Goal: Task Accomplishment & Management: Manage account settings

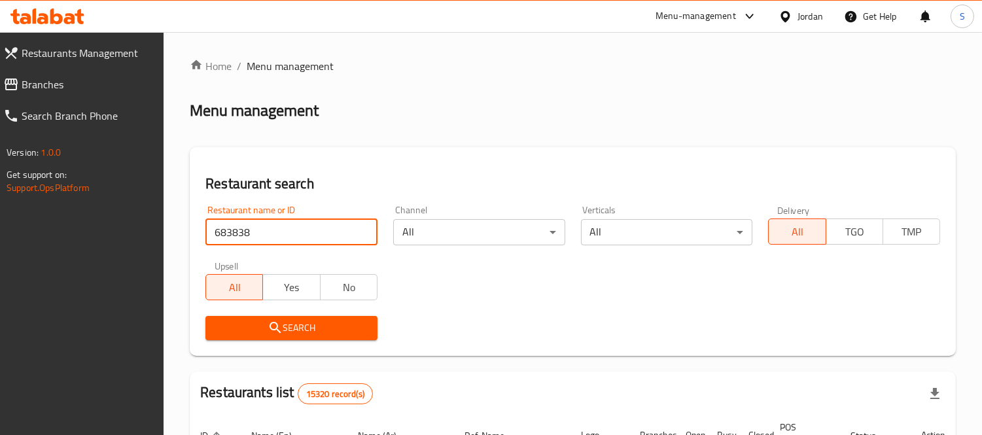
type input "683838"
click button "Search" at bounding box center [291, 328] width 172 height 24
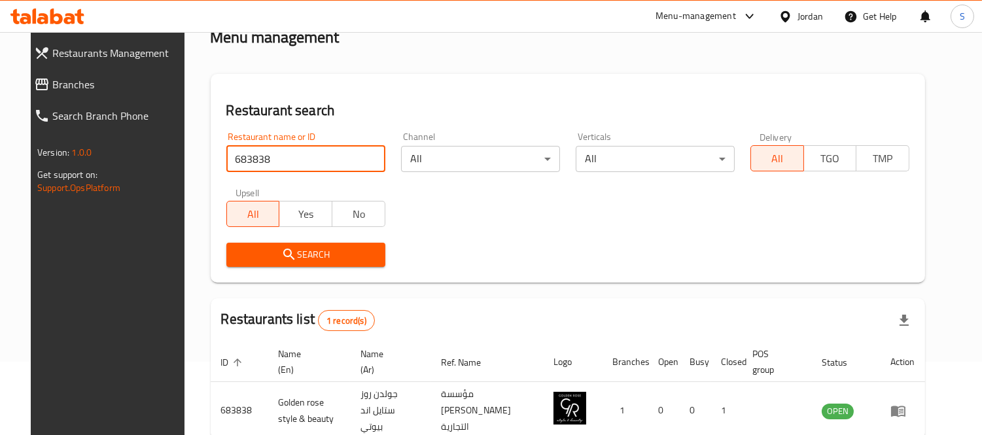
scroll to position [137, 0]
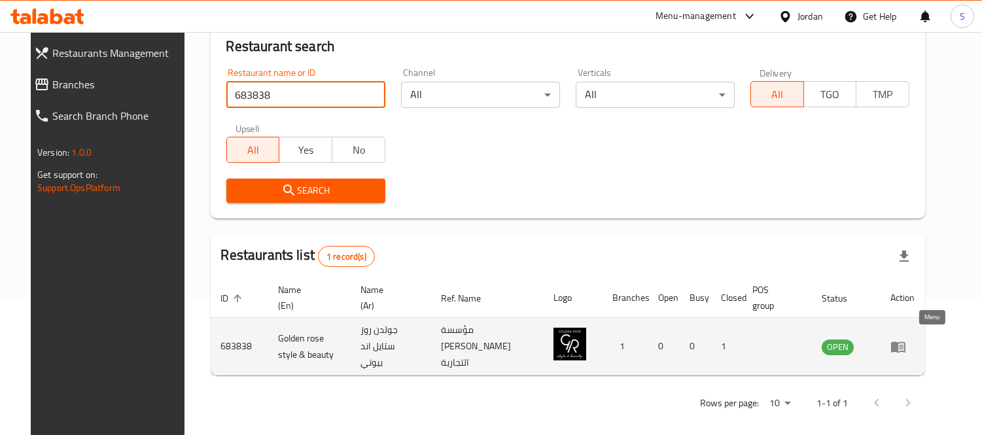
click at [906, 339] on icon "enhanced table" at bounding box center [898, 347] width 16 height 16
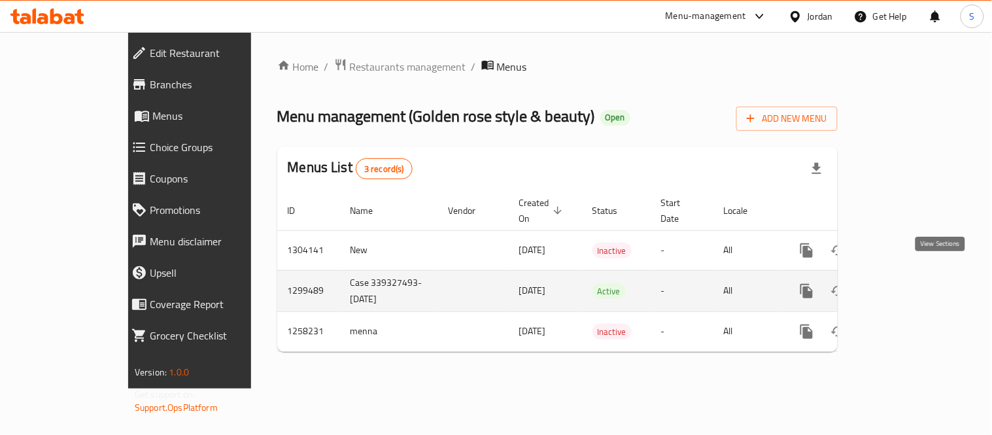
click at [909, 283] on icon "enhanced table" at bounding box center [901, 291] width 16 height 16
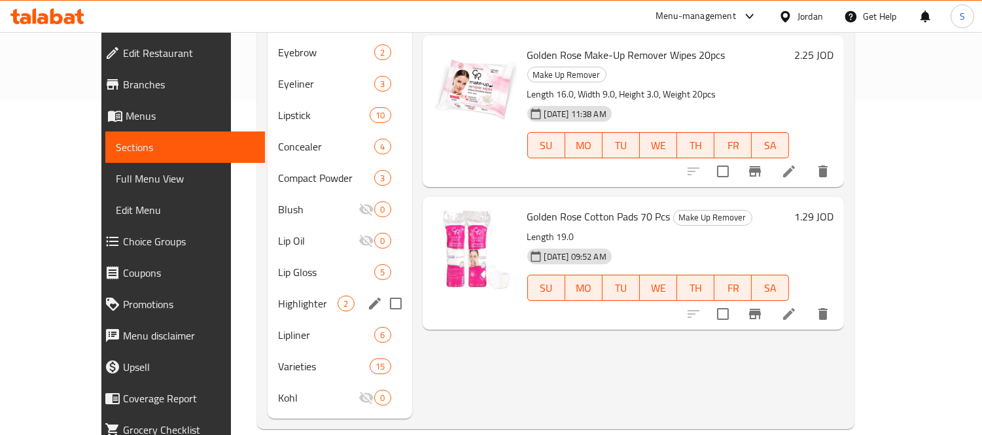
scroll to position [43, 0]
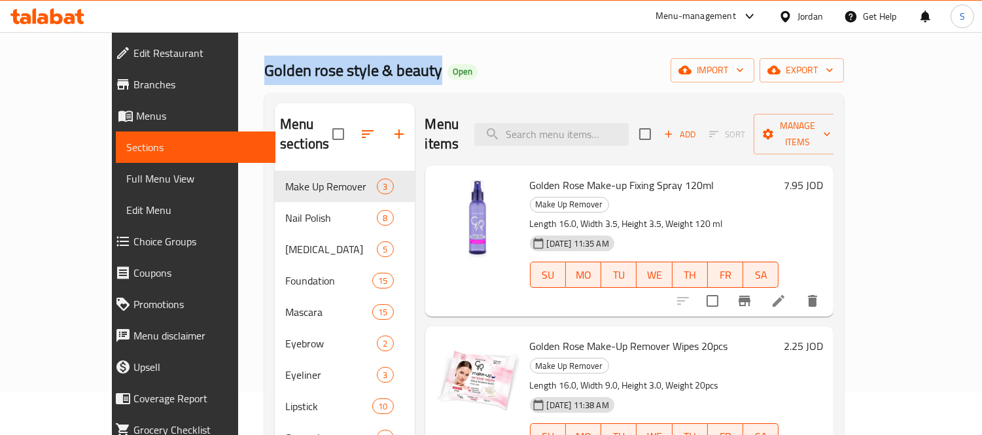
drag, startPoint x: 190, startPoint y: 67, endPoint x: 364, endPoint y: 74, distance: 174.1
click at [364, 74] on span "Golden rose style & beauty" at bounding box center [353, 70] width 178 height 29
copy span "Golden rose style & beauty"
click at [133, 82] on span "Branches" at bounding box center [199, 85] width 132 height 16
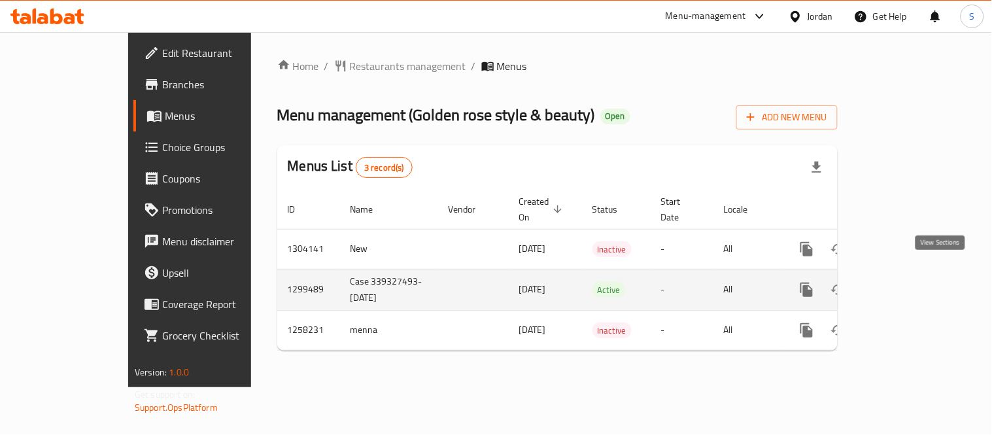
click at [909, 282] on icon "enhanced table" at bounding box center [901, 290] width 16 height 16
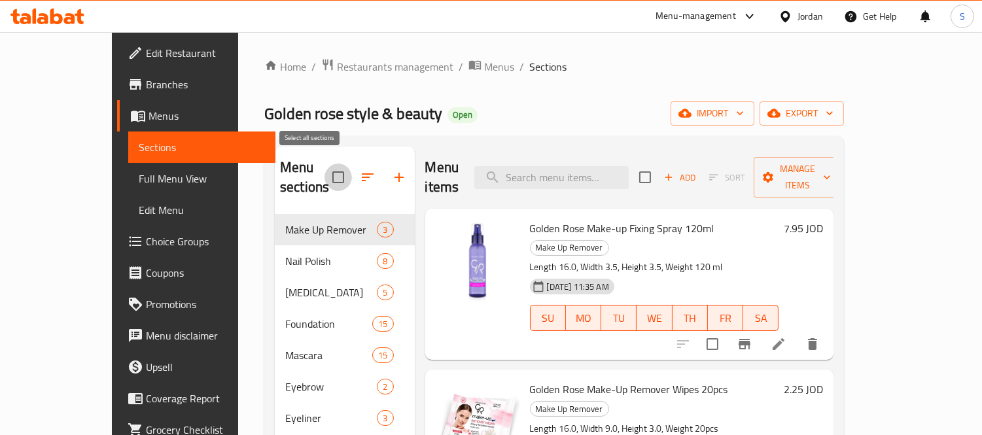
click at [324, 169] on input "checkbox" at bounding box center [337, 177] width 27 height 27
checkbox input "true"
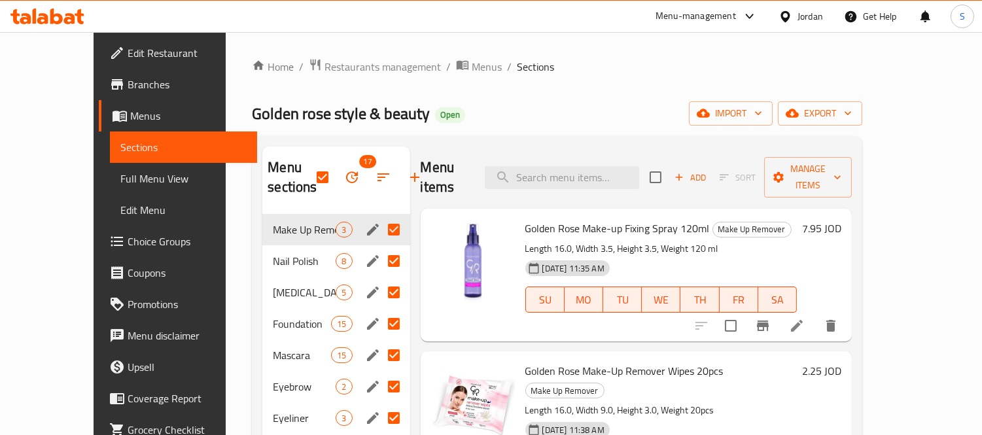
click at [128, 89] on span "Branches" at bounding box center [188, 85] width 120 height 16
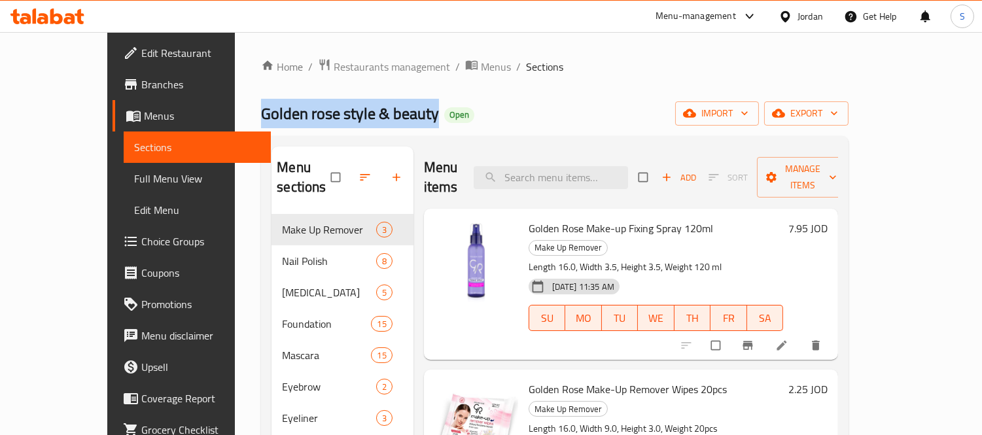
drag, startPoint x: 365, startPoint y: 116, endPoint x: 175, endPoint y: 120, distance: 189.7
click at [235, 120] on div "Home / Restaurants management / Menus / Sections Golden rose style & beauty Ope…" at bounding box center [555, 410] width 640 height 757
copy span "Golden rose style & beauty"
click at [48, 16] on icon at bounding box center [47, 17] width 74 height 16
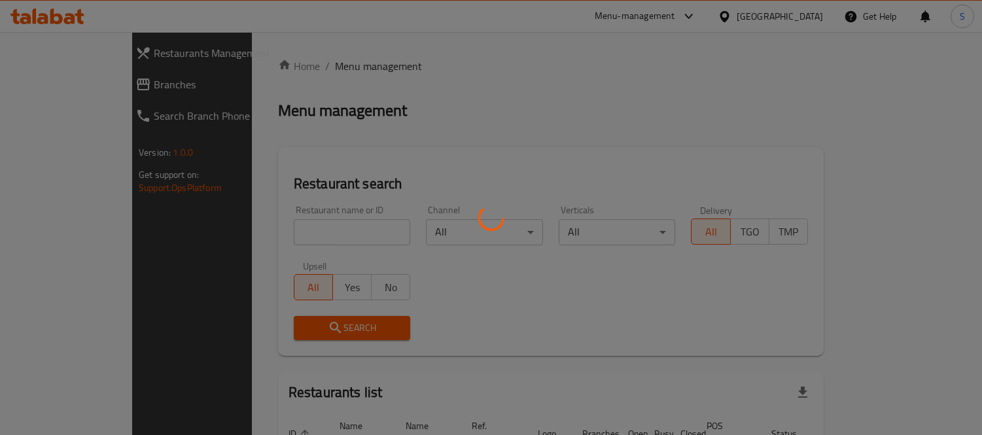
scroll to position [86, 0]
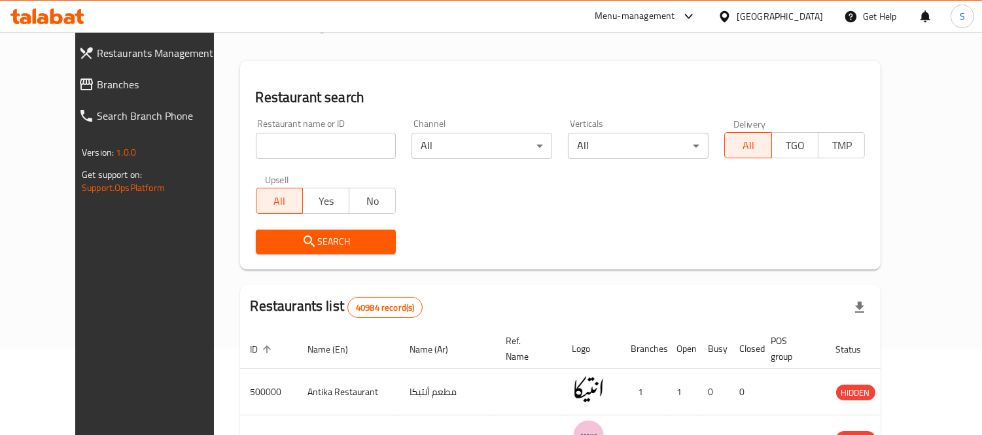
click at [264, 133] on input "search" at bounding box center [326, 146] width 141 height 26
paste input "660294"
type input "660294"
click at [280, 146] on input "660294" at bounding box center [326, 146] width 141 height 26
click button "Search" at bounding box center [326, 242] width 141 height 24
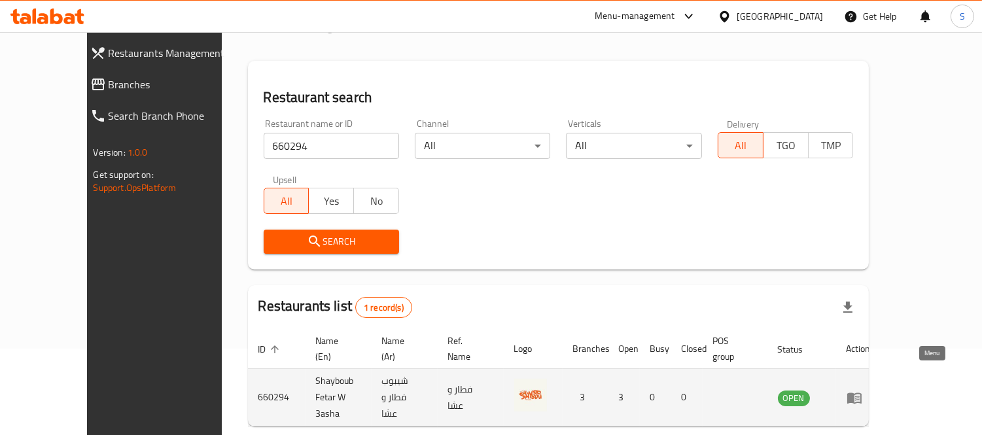
click at [861, 392] on icon "enhanced table" at bounding box center [854, 397] width 14 height 11
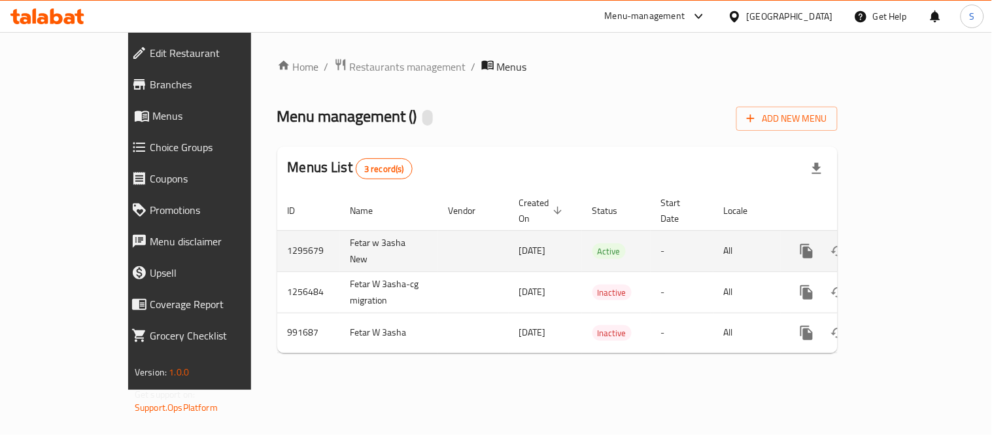
click at [277, 234] on td "1295679" at bounding box center [308, 250] width 63 height 41
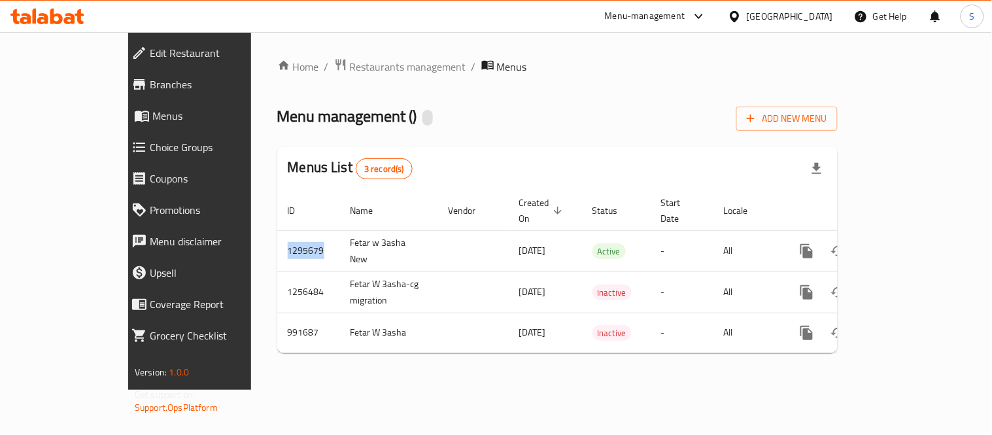
copy td "1295679"
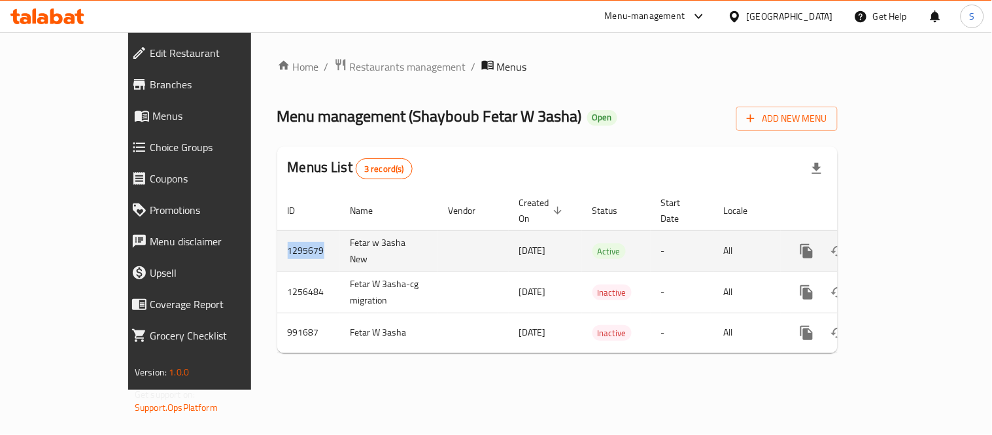
click at [277, 237] on td "1295679" at bounding box center [308, 250] width 63 height 41
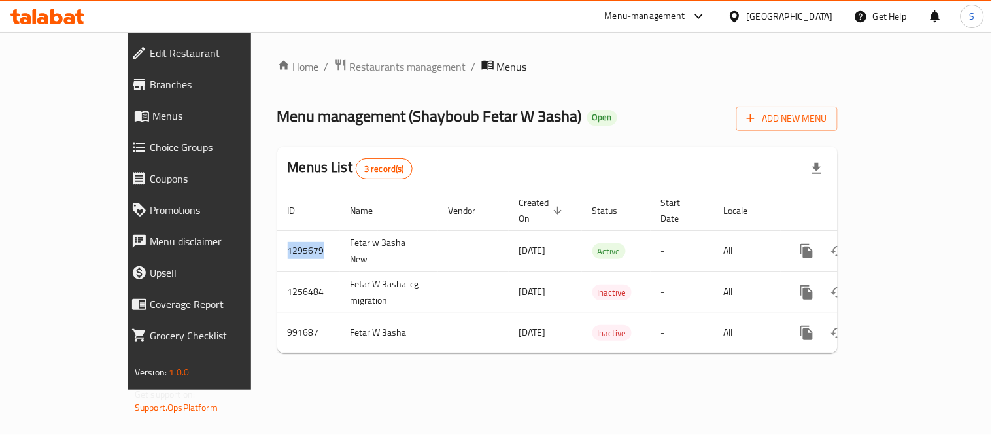
click at [121, 74] on link "Branches" at bounding box center [207, 84] width 173 height 31
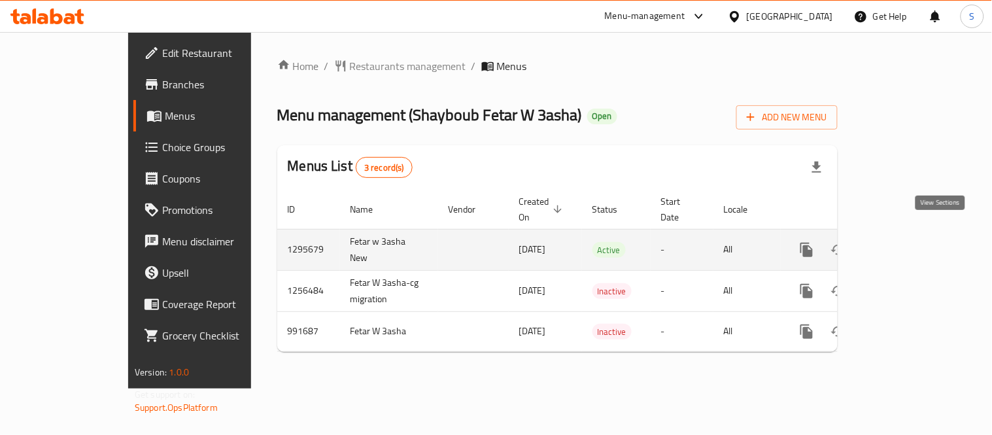
click at [909, 242] on icon "enhanced table" at bounding box center [901, 250] width 16 height 16
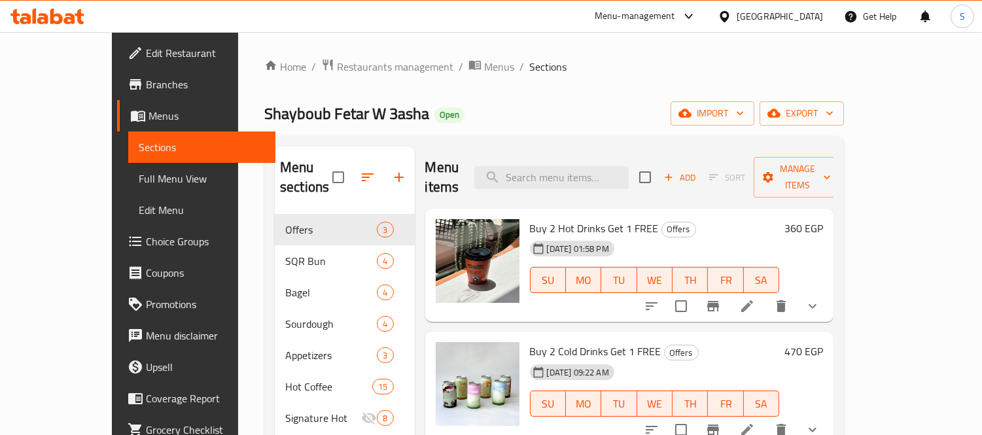
click at [567, 155] on div "Menu items Add Sort Manage items" at bounding box center [629, 178] width 409 height 62
click at [572, 168] on input "search" at bounding box center [551, 177] width 154 height 23
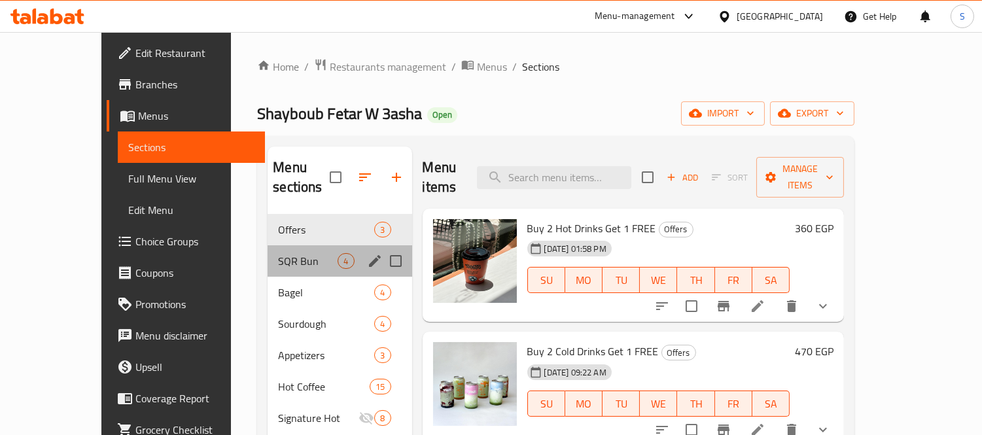
click at [296, 253] on span "SQR Bun" at bounding box center [308, 261] width 60 height 16
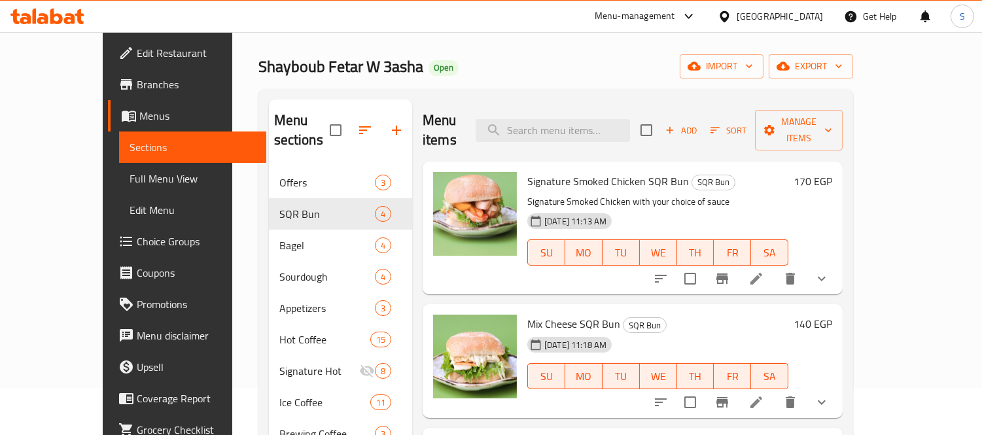
scroll to position [73, 0]
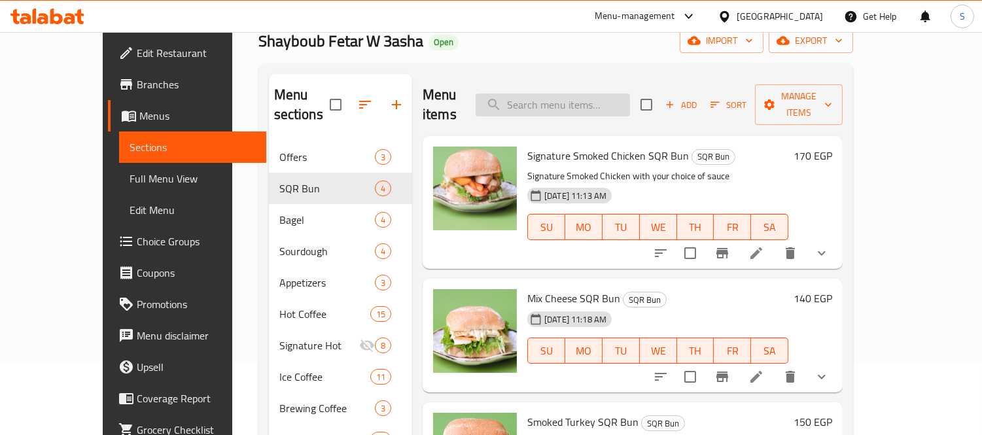
click at [604, 101] on input "search" at bounding box center [553, 105] width 154 height 23
click at [764, 245] on icon at bounding box center [756, 253] width 16 height 16
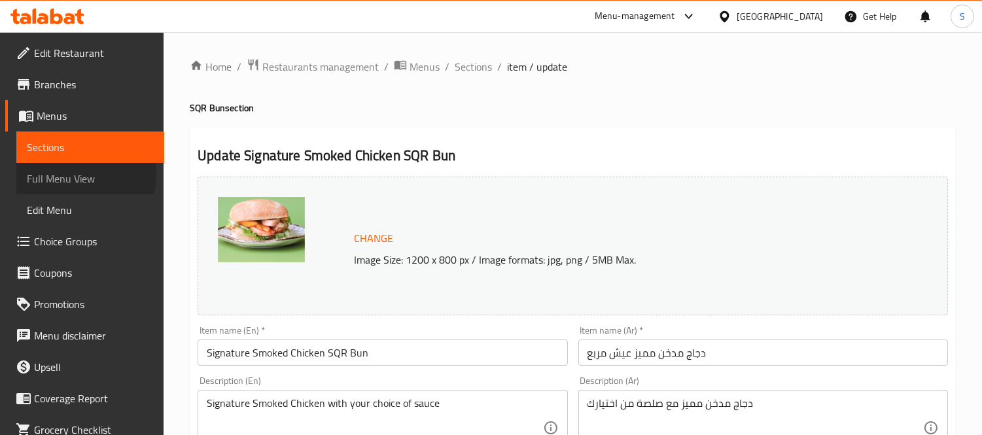
click at [80, 175] on span "Full Menu View" at bounding box center [90, 179] width 127 height 16
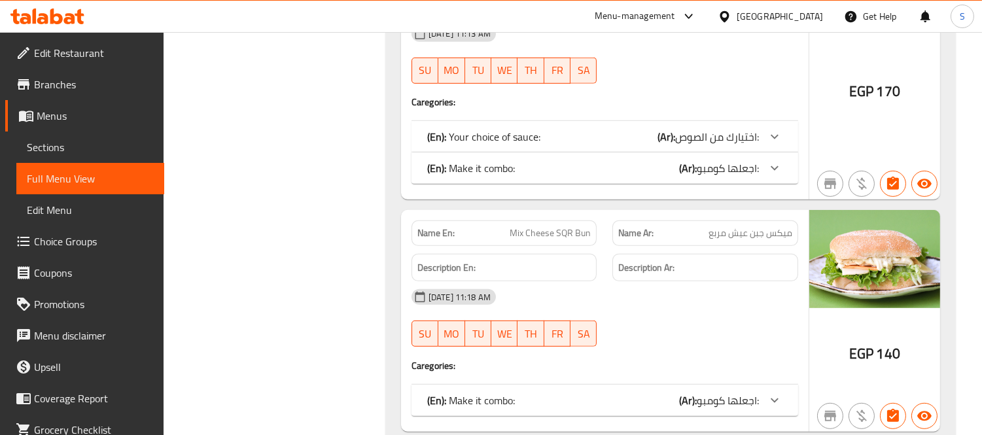
scroll to position [1601, 0]
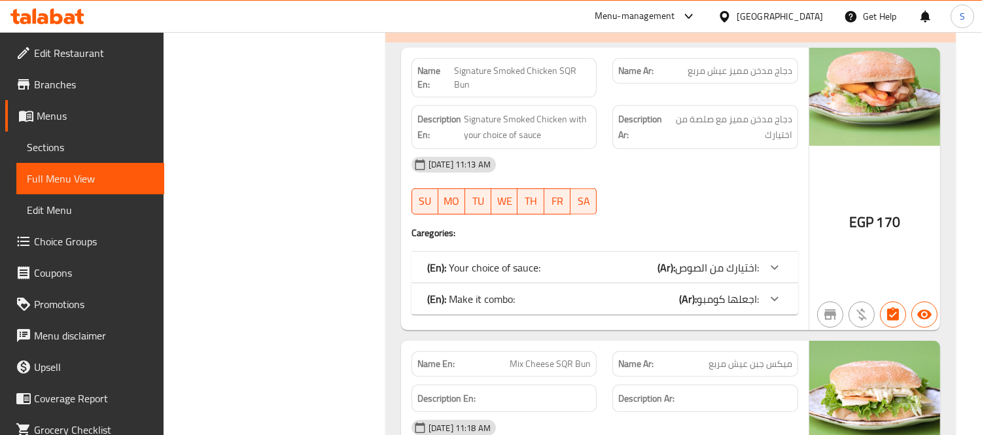
click at [67, 148] on span "Sections" at bounding box center [90, 147] width 127 height 16
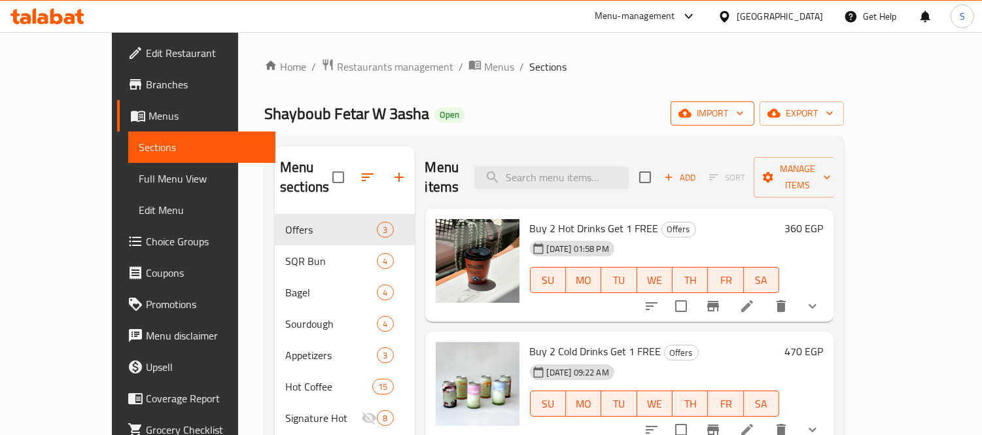
click at [746, 112] on icon "button" at bounding box center [739, 113] width 13 height 13
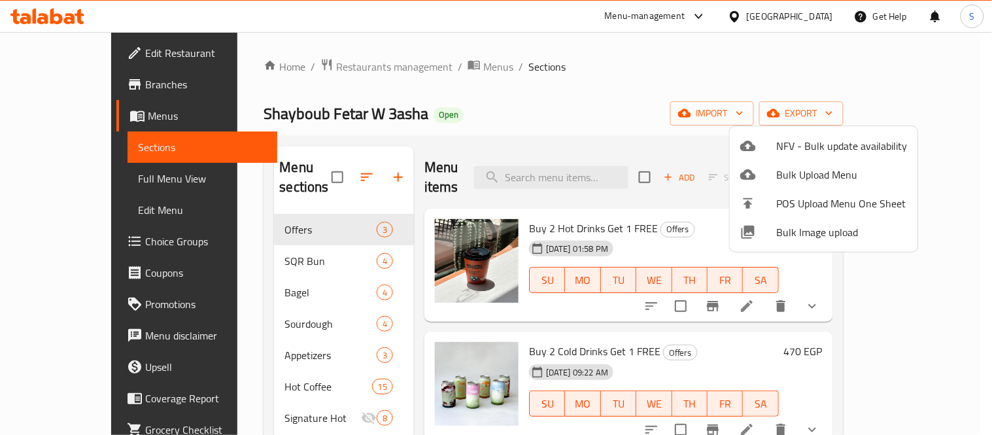
drag, startPoint x: 788, startPoint y: 143, endPoint x: 650, endPoint y: 94, distance: 146.9
click at [650, 94] on div "NFV - Bulk update availability Bulk Upload Menu POS Upload Menu One Sheet Bulk …" at bounding box center [496, 217] width 992 height 435
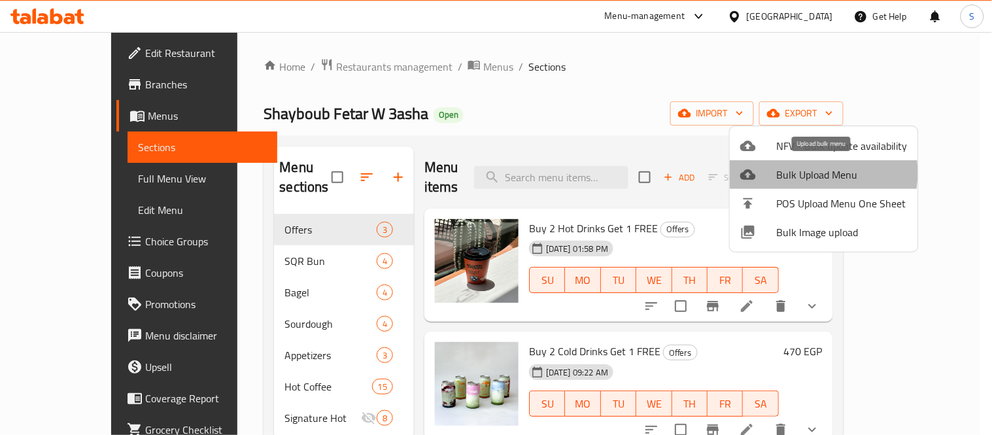
click at [789, 173] on span "Bulk Upload Menu" at bounding box center [842, 175] width 131 height 16
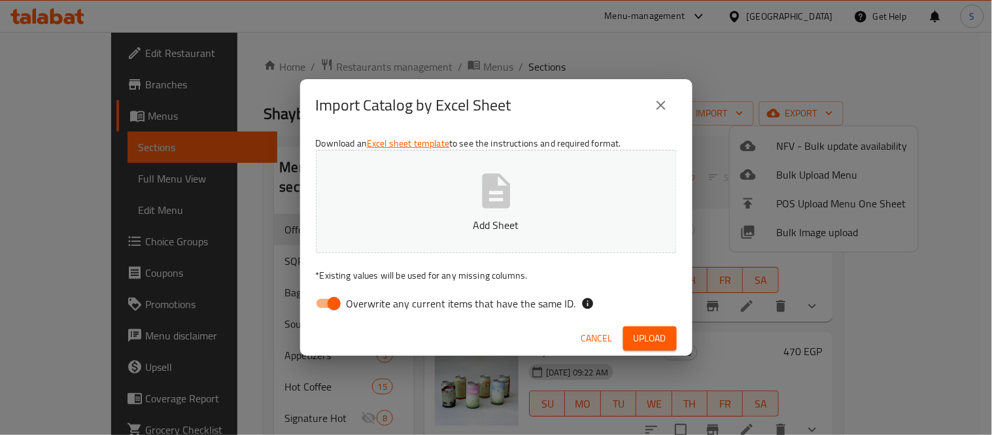
click at [424, 310] on span "Overwrite any current items that have the same ID." at bounding box center [462, 304] width 230 height 16
click at [372, 310] on input "Overwrite any current items that have the same ID." at bounding box center [334, 303] width 75 height 25
checkbox input "false"
click at [639, 332] on span "Upload" at bounding box center [650, 338] width 33 height 16
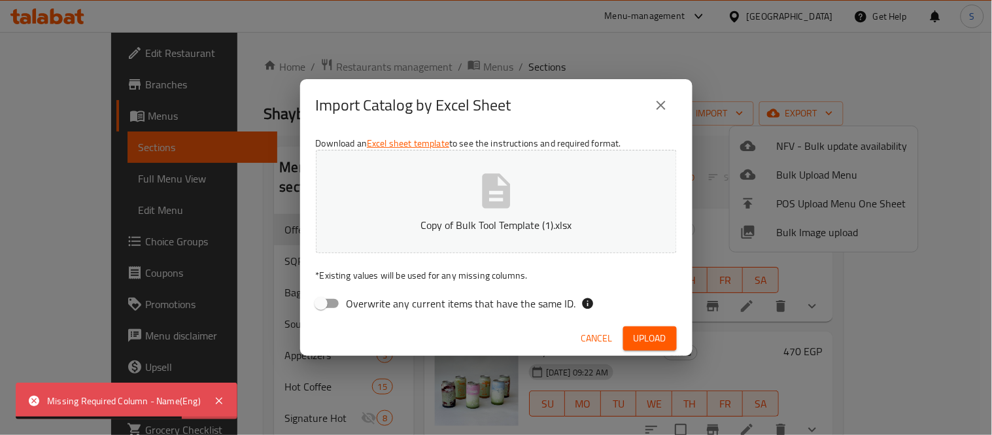
click at [662, 107] on icon "close" at bounding box center [661, 105] width 16 height 16
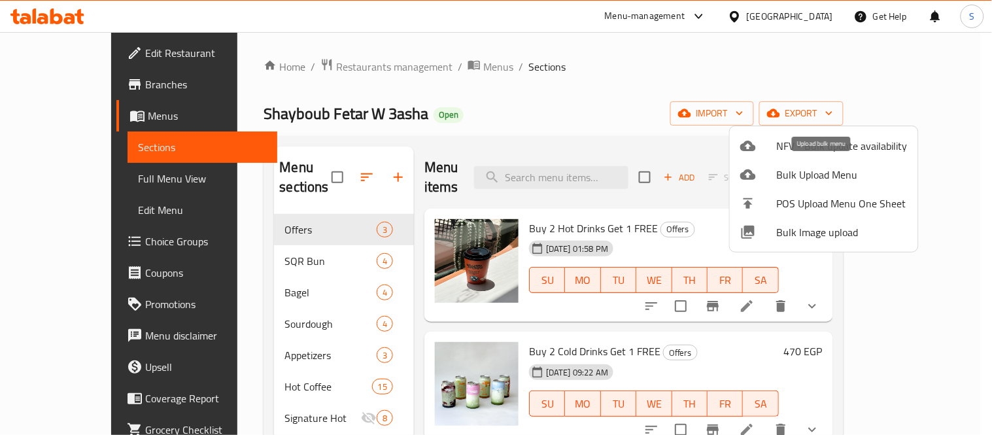
click at [820, 177] on span "Bulk Upload Menu" at bounding box center [842, 175] width 131 height 16
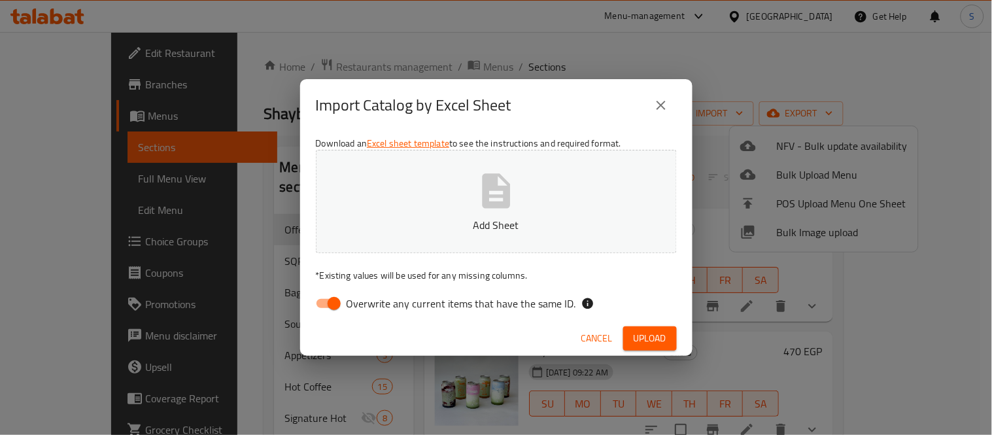
click at [481, 190] on icon "button" at bounding box center [497, 191] width 42 height 42
click at [336, 301] on input "Overwrite any current items that have the same ID." at bounding box center [334, 303] width 75 height 25
checkbox input "false"
click at [637, 336] on span "Upload" at bounding box center [650, 338] width 33 height 16
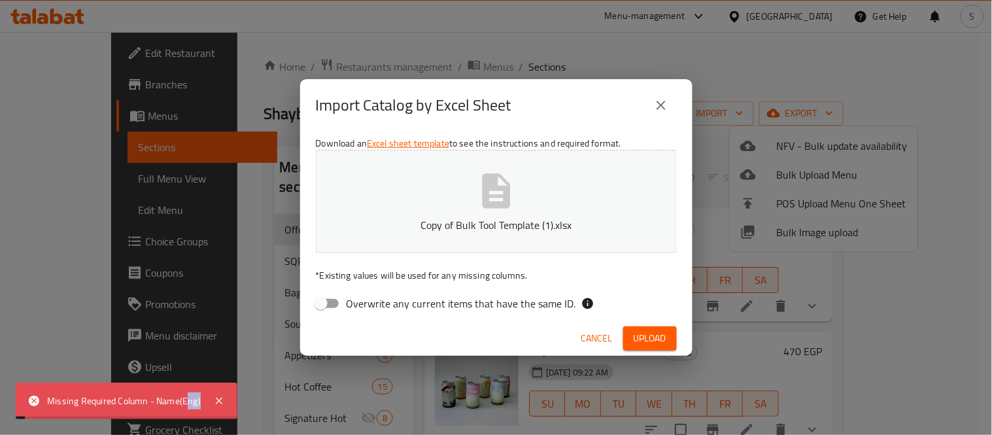
click at [188, 403] on div "Missing Required Column - Name(Eng)" at bounding box center [127, 401] width 222 height 37
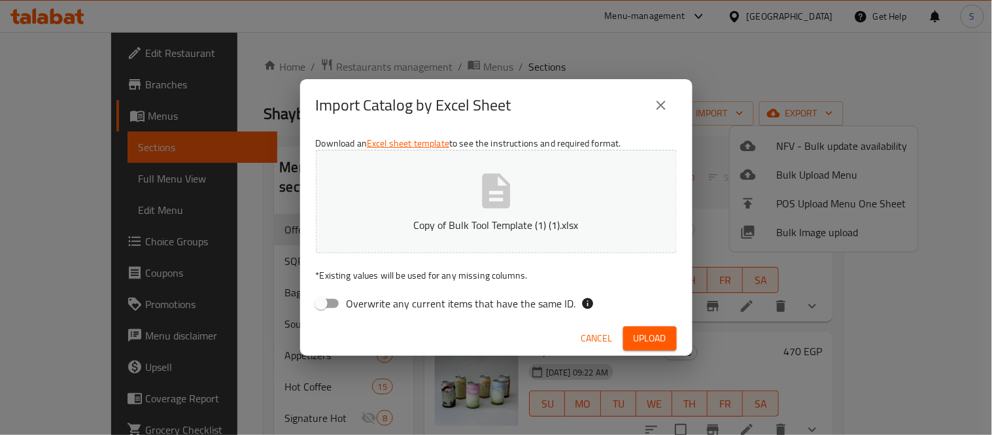
click at [655, 336] on span "Upload" at bounding box center [650, 338] width 33 height 16
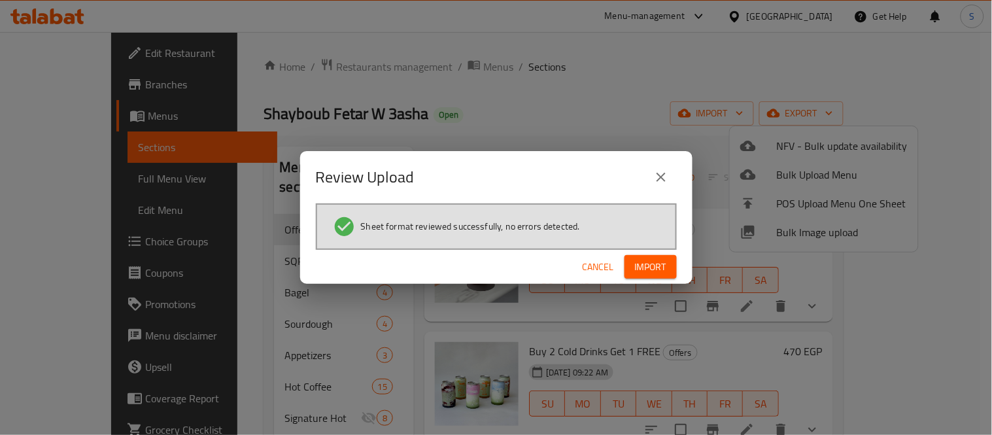
click at [646, 257] on button "Import" at bounding box center [651, 267] width 52 height 24
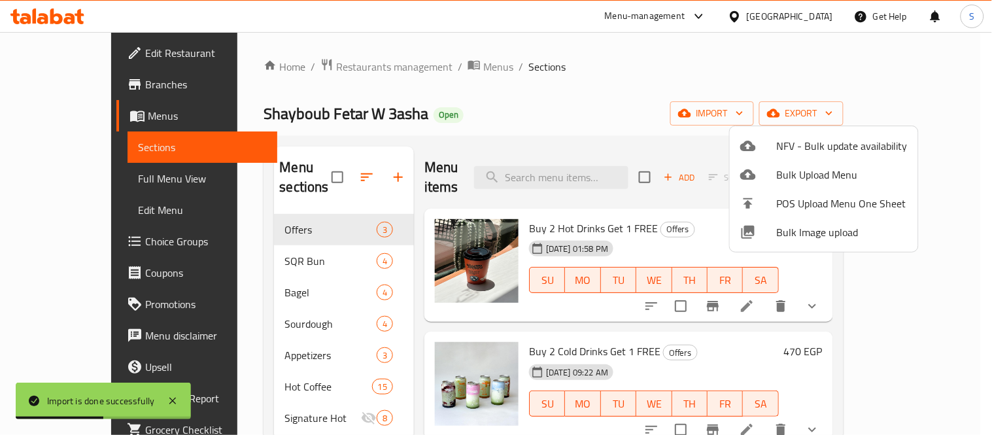
click at [470, 92] on div at bounding box center [496, 217] width 992 height 435
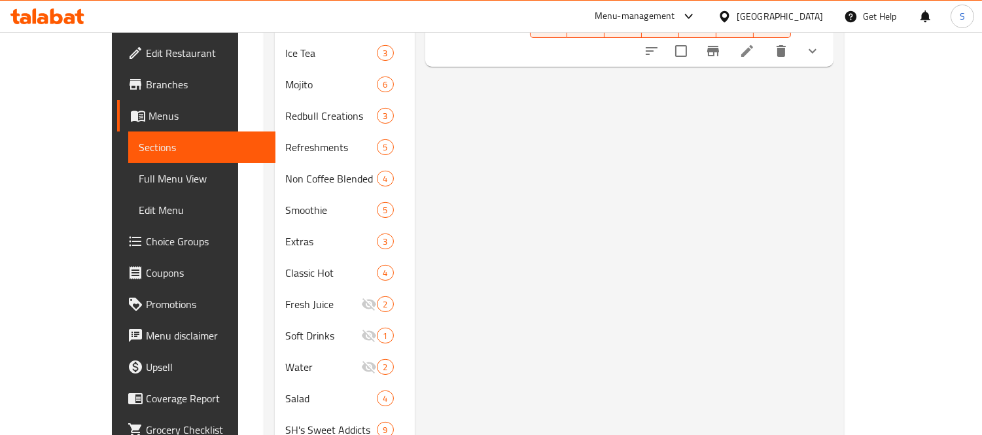
scroll to position [24, 0]
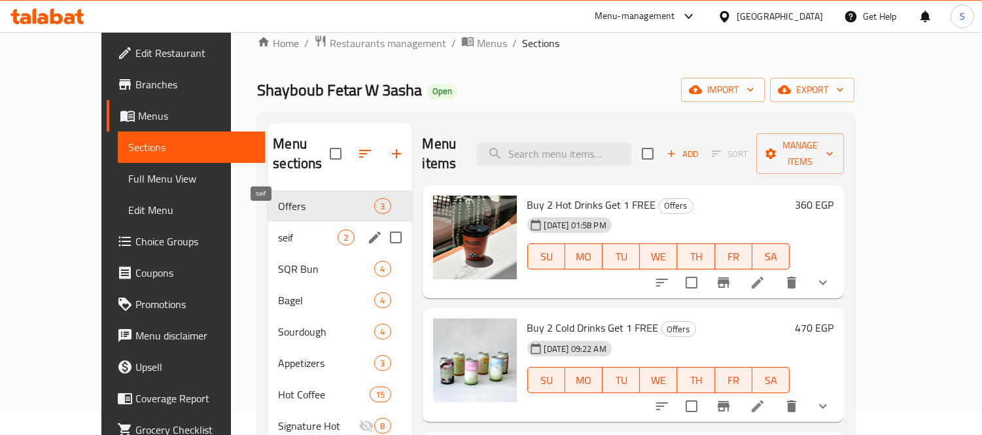
click at [290, 230] on span "seif" at bounding box center [308, 238] width 60 height 16
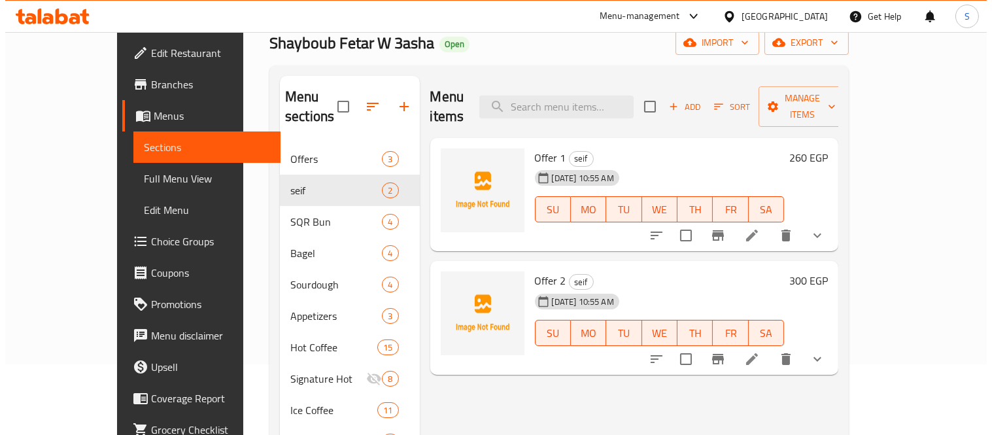
scroll to position [96, 0]
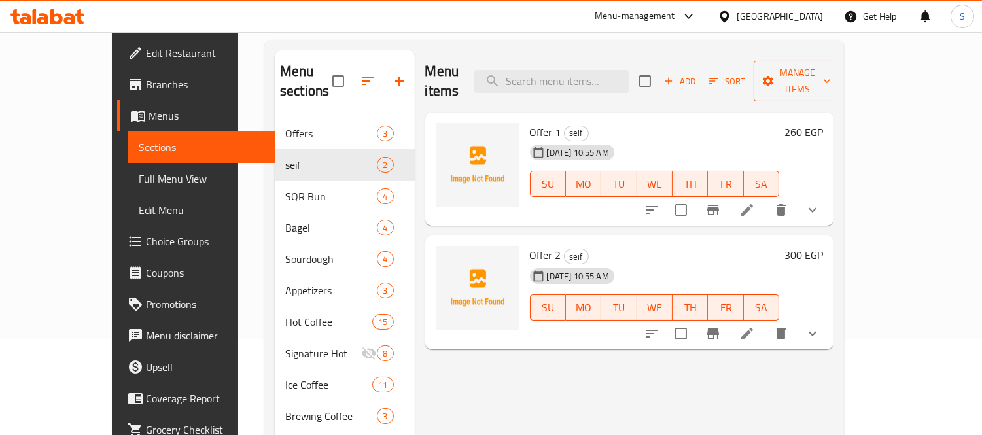
click at [831, 73] on span "Manage items" at bounding box center [797, 81] width 67 height 33
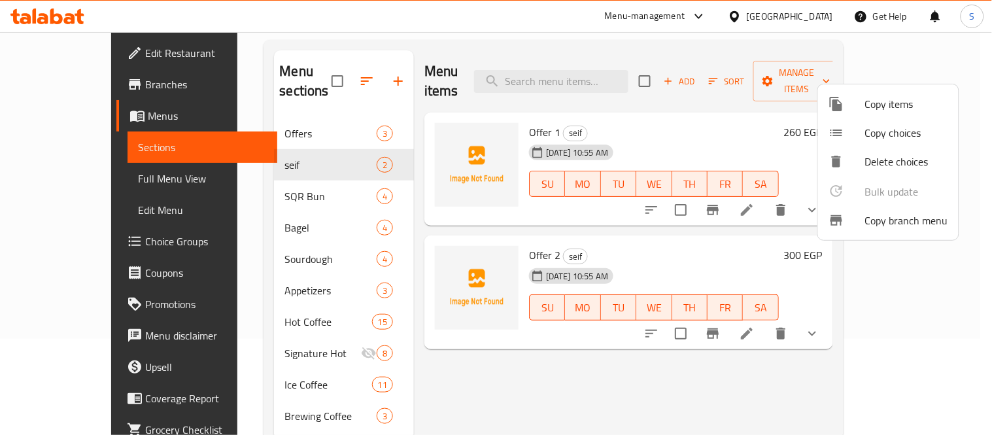
click at [892, 99] on span "Copy items" at bounding box center [906, 104] width 83 height 16
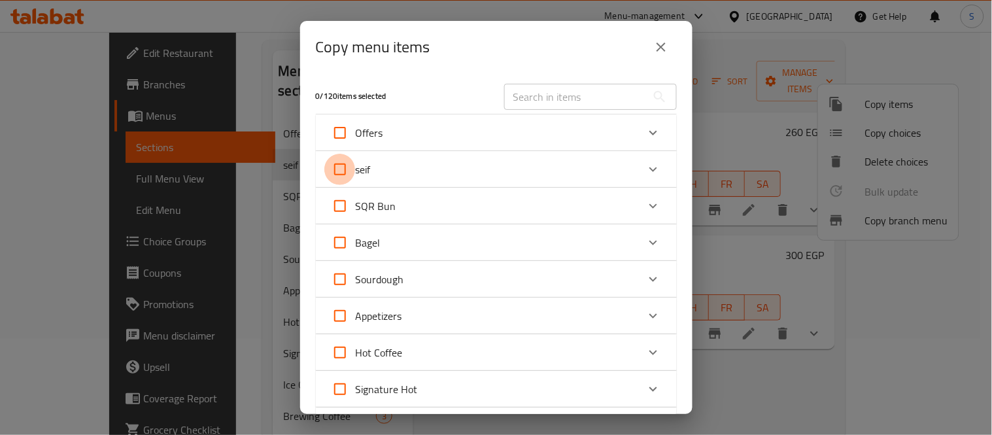
click at [339, 169] on input "seif" at bounding box center [339, 169] width 31 height 31
checkbox input "true"
click at [423, 169] on div "seif" at bounding box center [485, 169] width 306 height 31
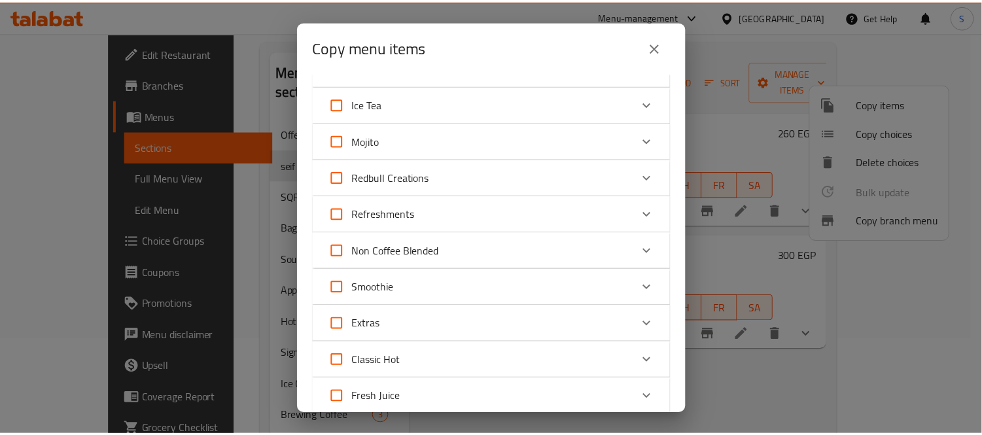
scroll to position [916, 0]
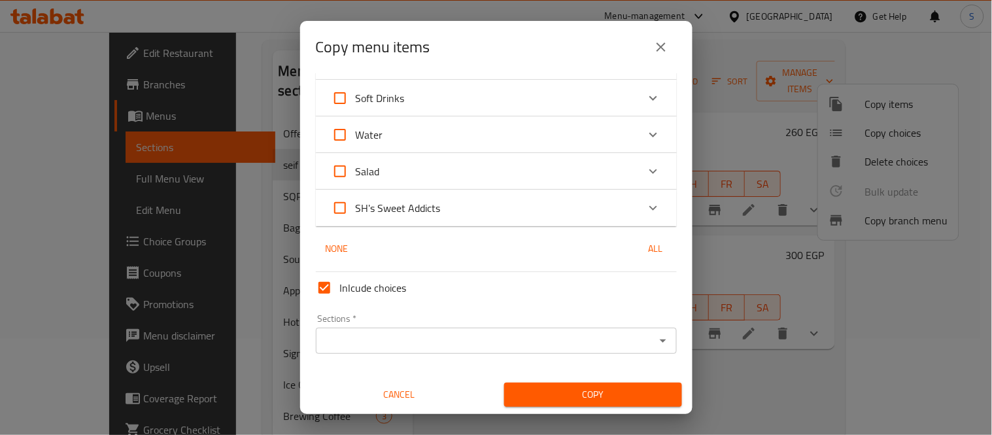
click at [390, 345] on input "Sections   *" at bounding box center [486, 341] width 332 height 18
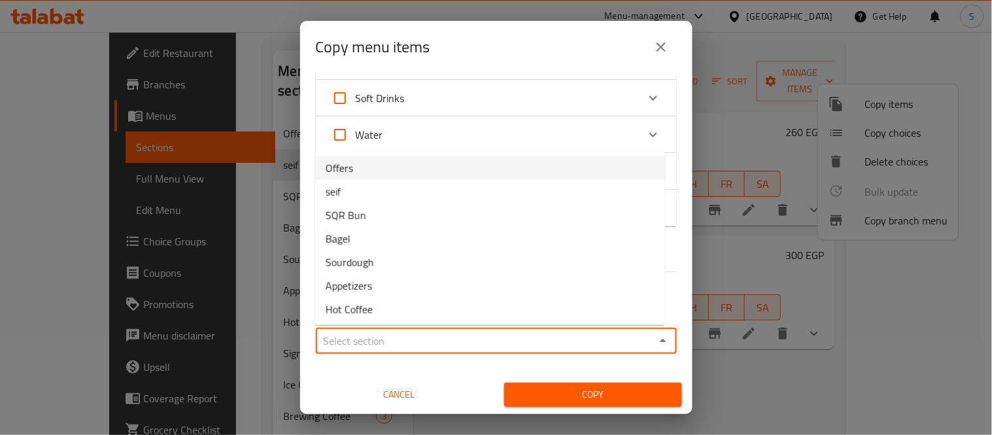
click at [402, 173] on li "Offers" at bounding box center [490, 168] width 350 height 24
type input "Offers"
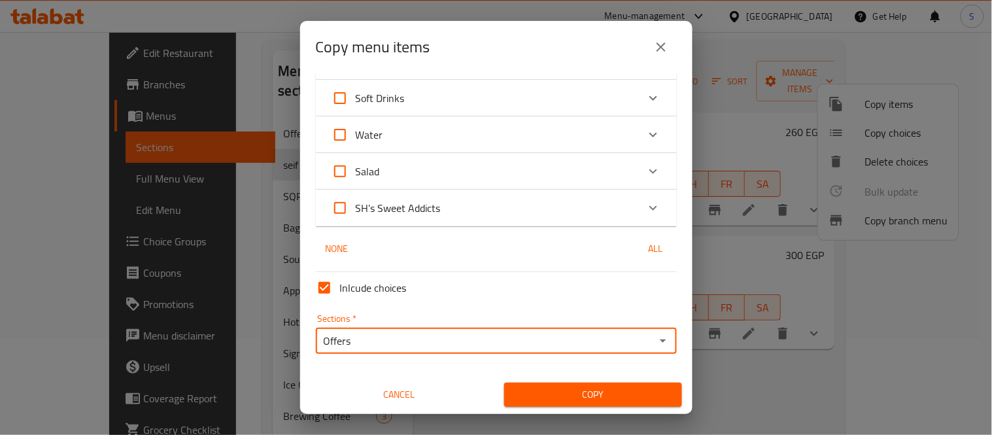
click at [521, 387] on span "Copy" at bounding box center [593, 395] width 157 height 16
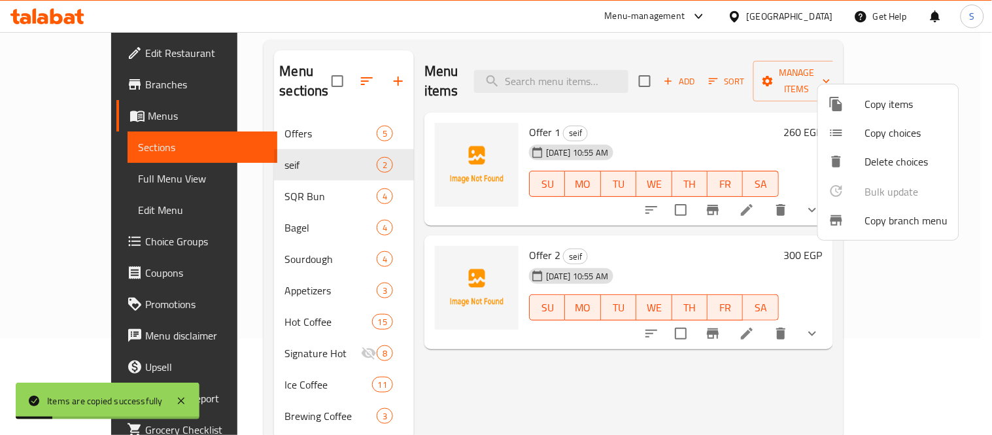
click at [310, 114] on div at bounding box center [496, 217] width 992 height 435
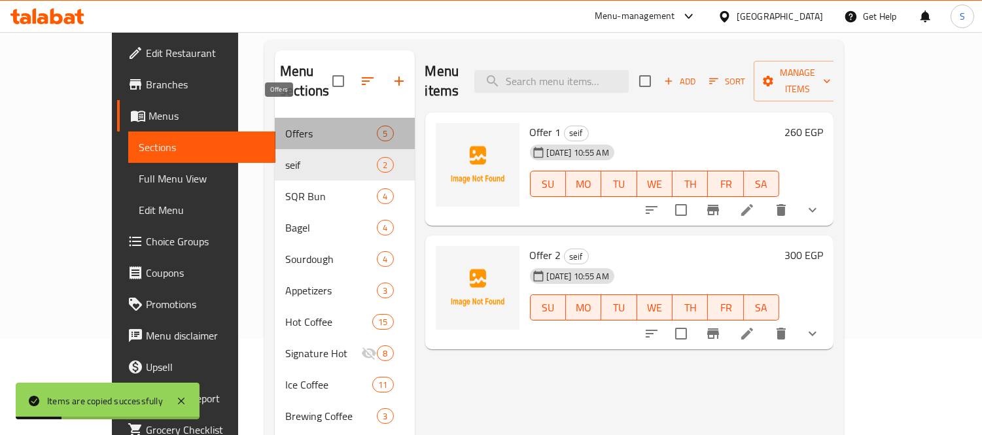
click at [288, 126] on span "Offers" at bounding box center [331, 134] width 92 height 16
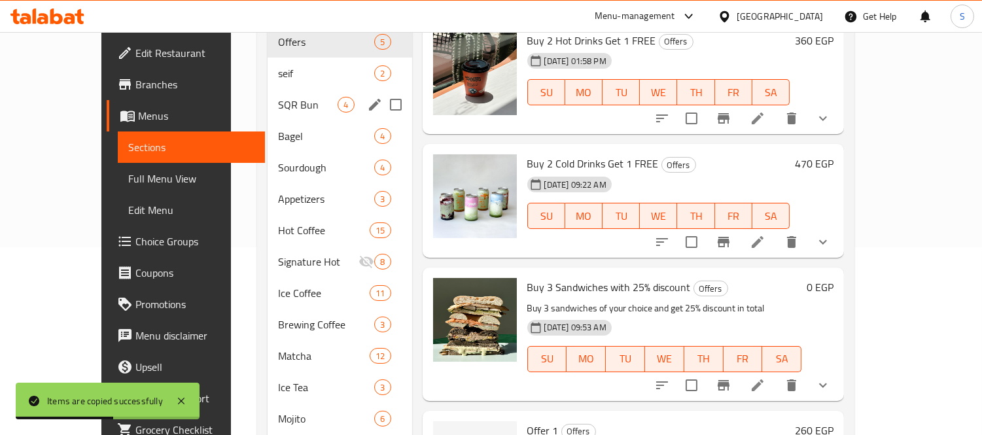
scroll to position [118, 0]
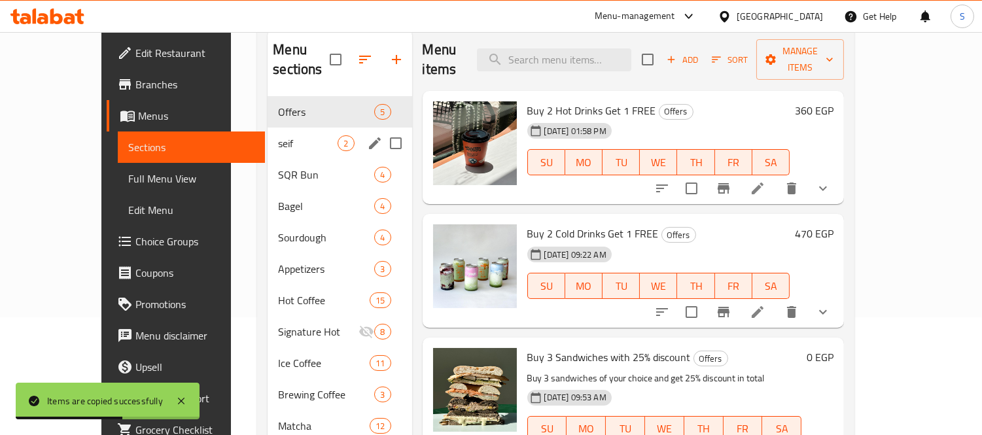
click at [282, 135] on span "seif" at bounding box center [308, 143] width 60 height 16
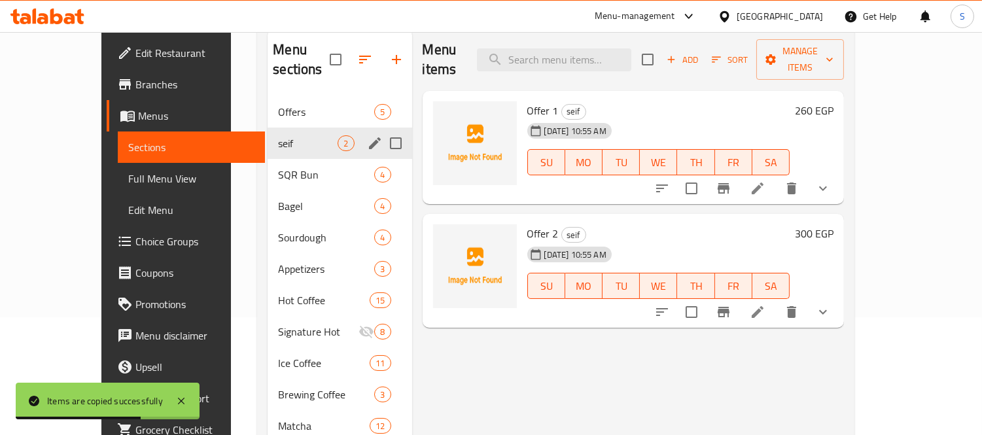
click at [382, 130] on input "Menu sections" at bounding box center [395, 143] width 27 height 27
checkbox input "true"
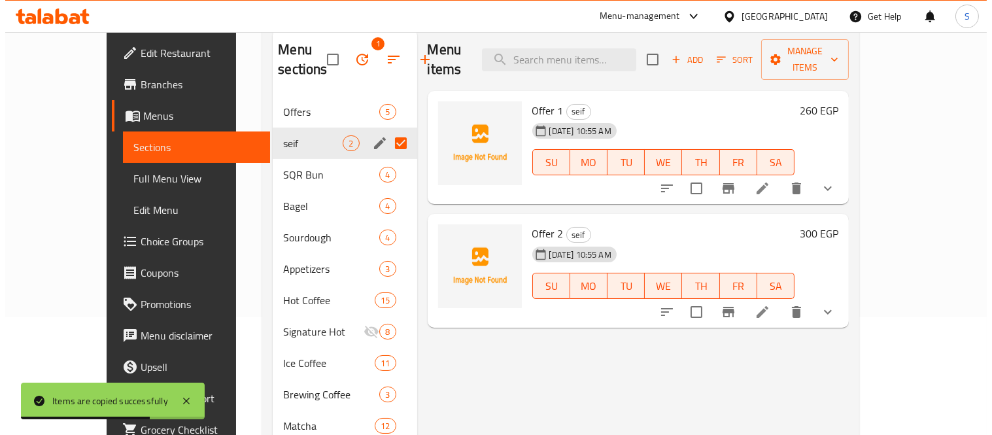
scroll to position [138, 0]
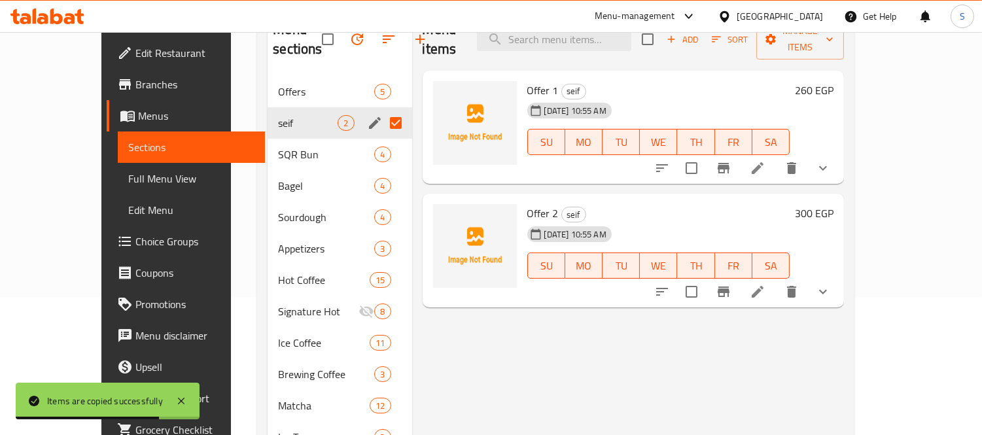
click at [349, 35] on icon "button" at bounding box center [357, 39] width 16 height 16
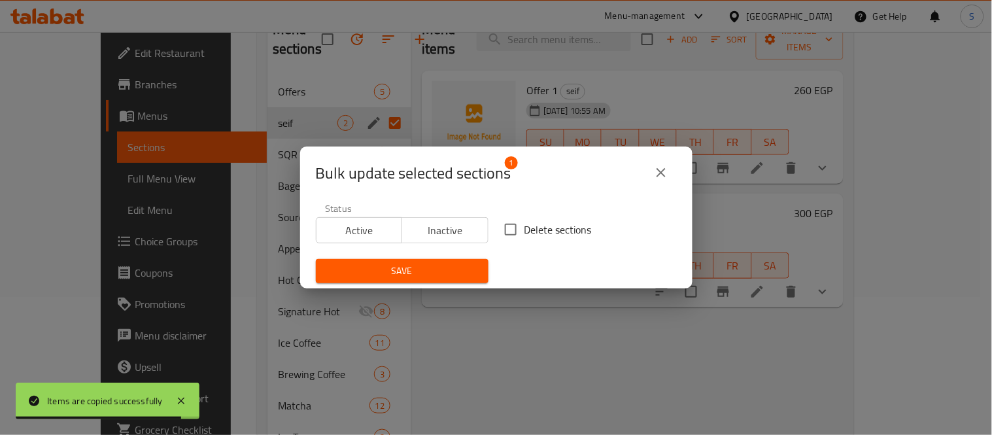
click at [502, 231] on input "Delete sections" at bounding box center [510, 229] width 27 height 27
checkbox input "true"
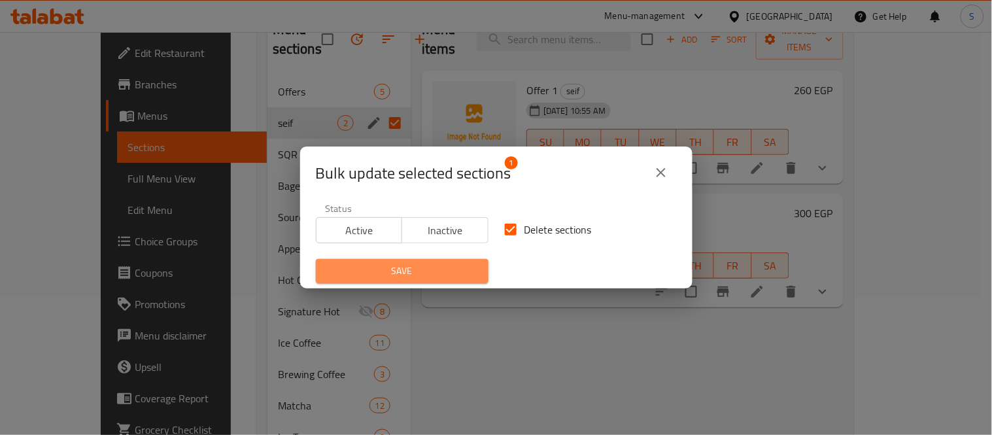
click at [449, 264] on span "Save" at bounding box center [402, 271] width 152 height 16
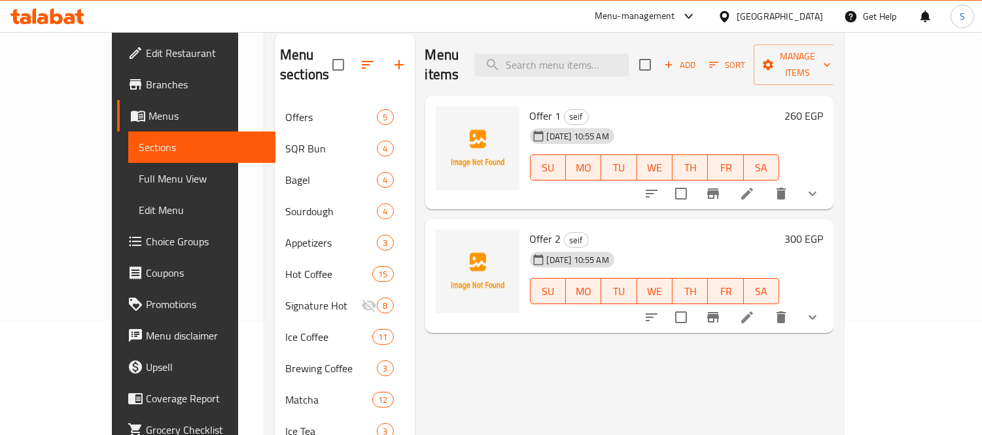
scroll to position [145, 0]
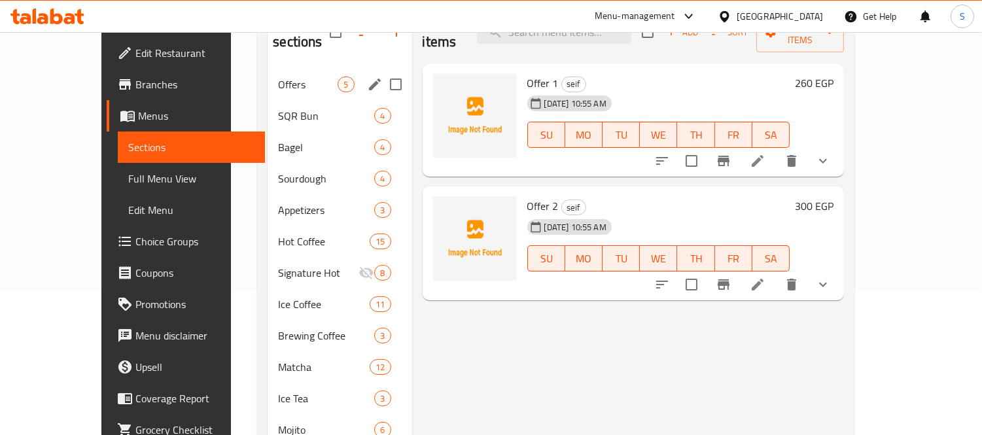
click at [268, 78] on div "Offers 5" at bounding box center [340, 84] width 144 height 31
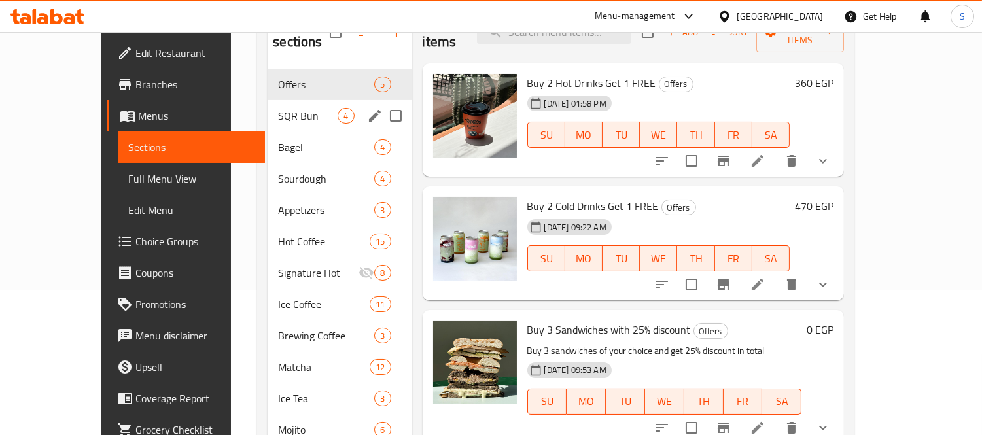
click at [272, 105] on div "SQR Bun 4" at bounding box center [340, 115] width 144 height 31
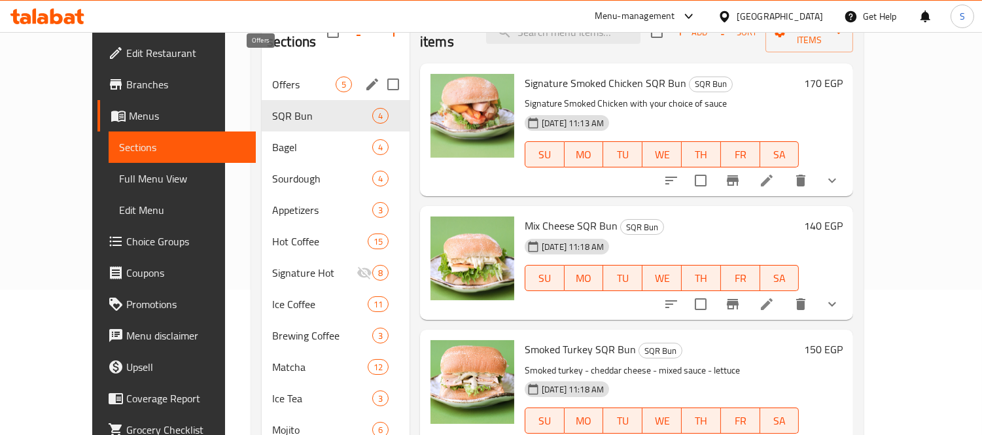
click at [277, 77] on span "Offers" at bounding box center [303, 85] width 63 height 16
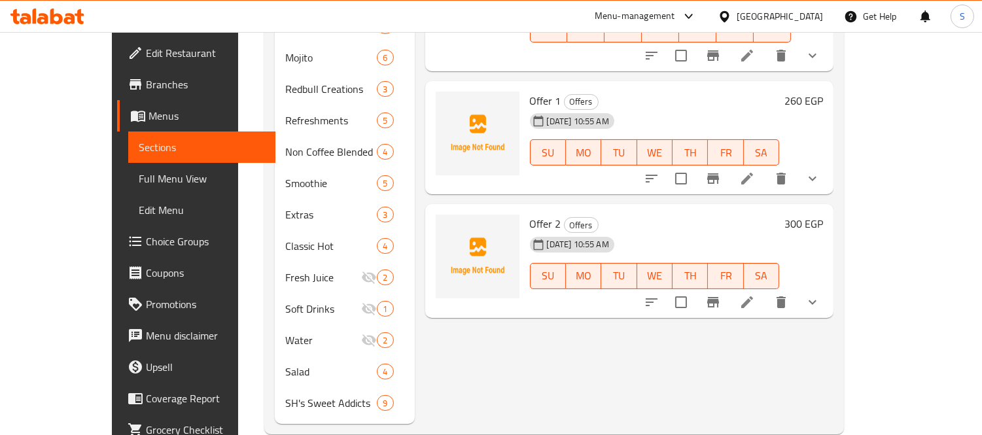
scroll to position [522, 0]
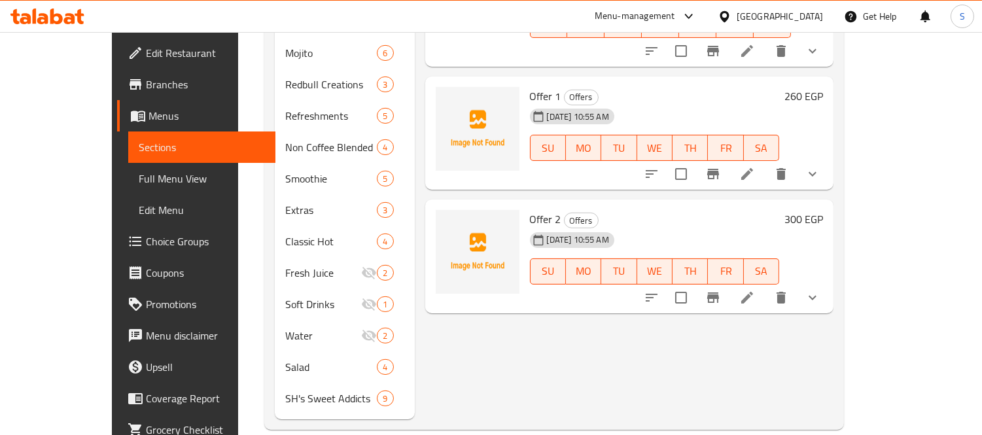
click at [146, 84] on span "Branches" at bounding box center [206, 85] width 120 height 16
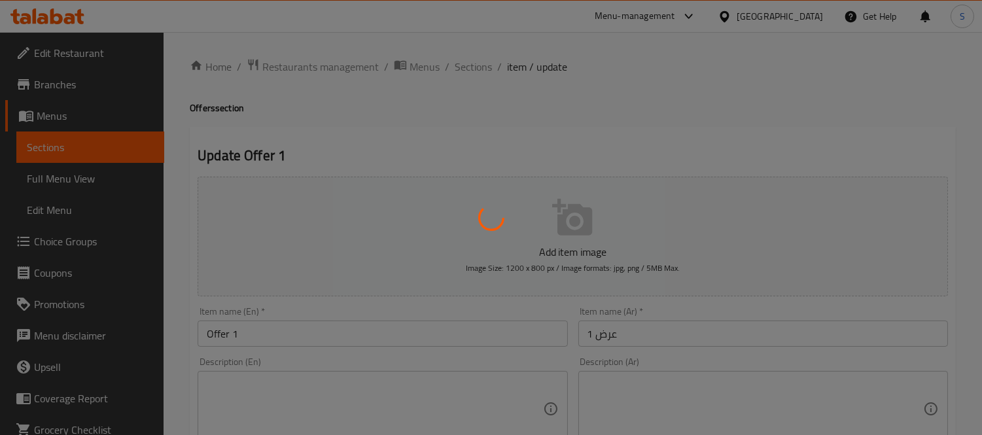
type input "اختيارك من الساندويتش:"
type input "1"
type input "اختيارك من المشروب:"
type input "1"
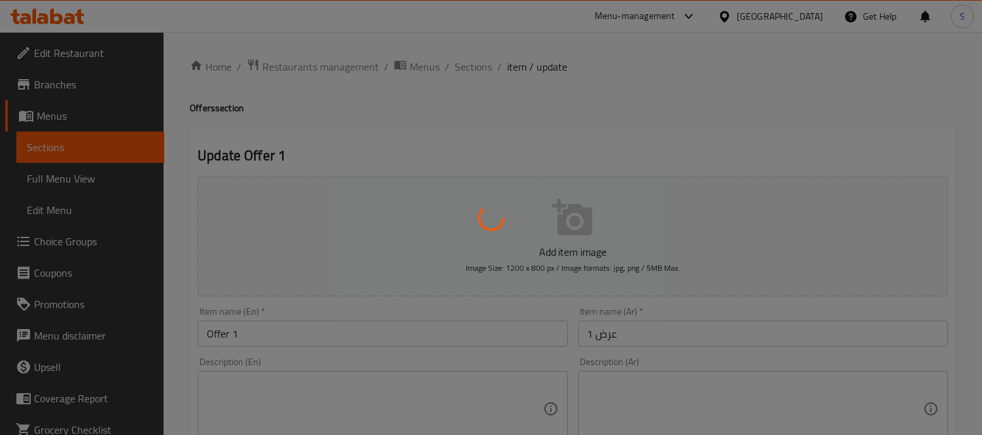
type input "1"
